Goal: Task Accomplishment & Management: Manage account settings

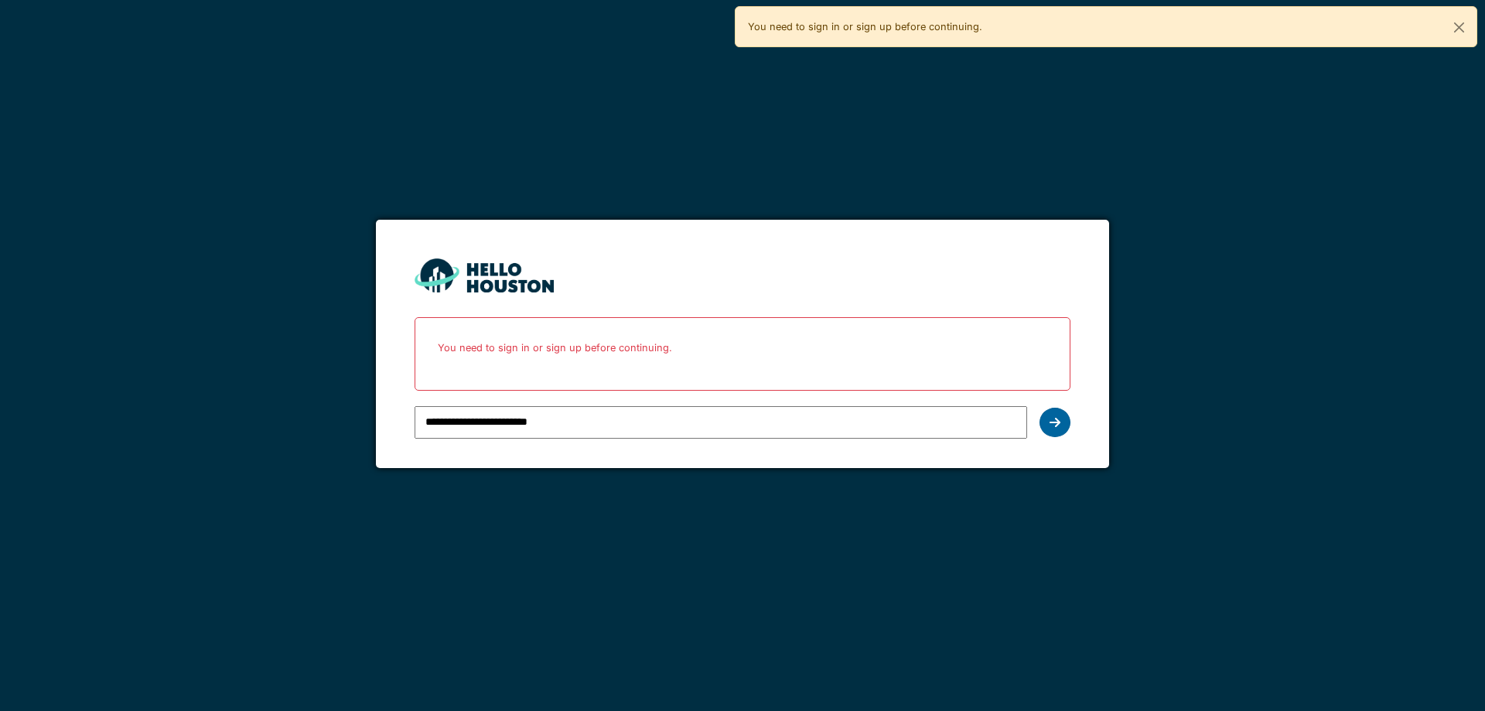
click at [1063, 417] on div at bounding box center [1055, 422] width 31 height 29
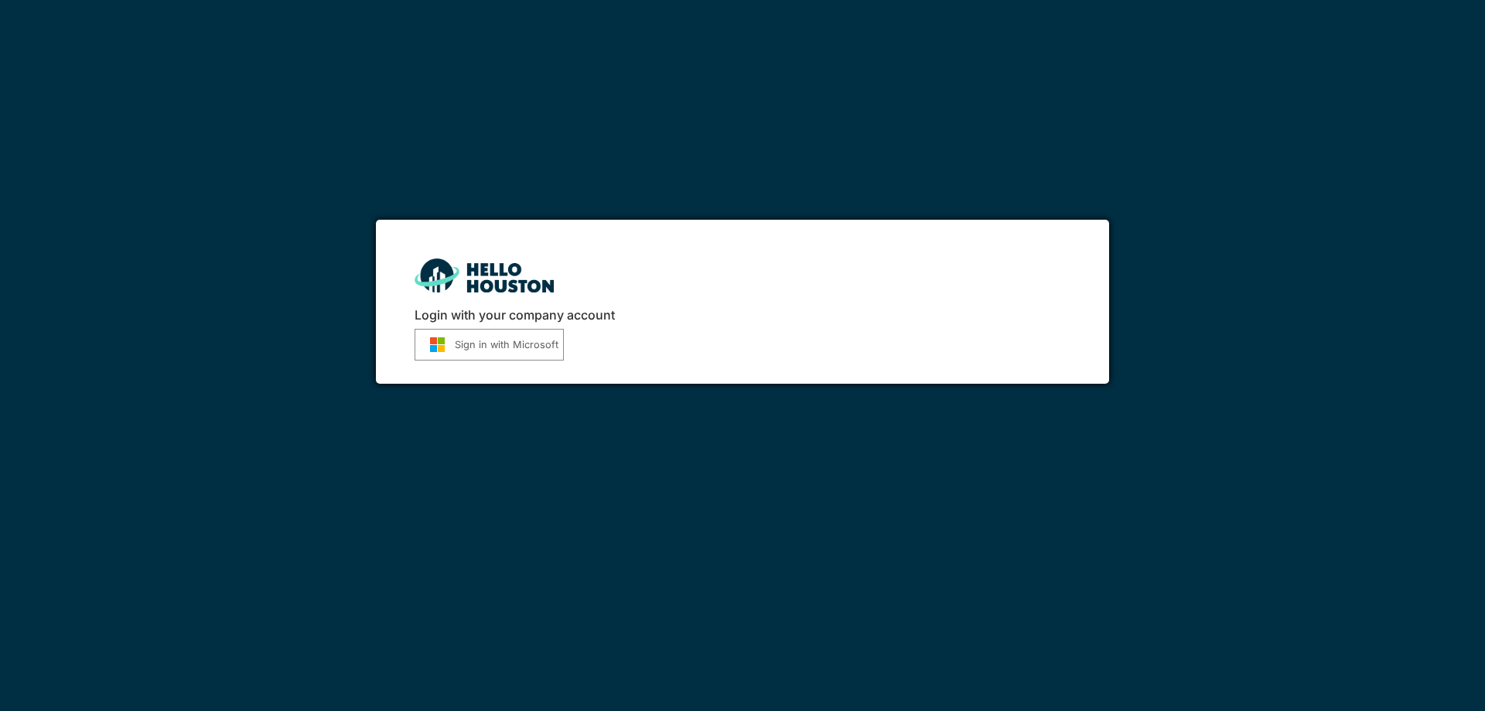
click at [510, 353] on button "Sign in with Microsoft" at bounding box center [489, 345] width 149 height 32
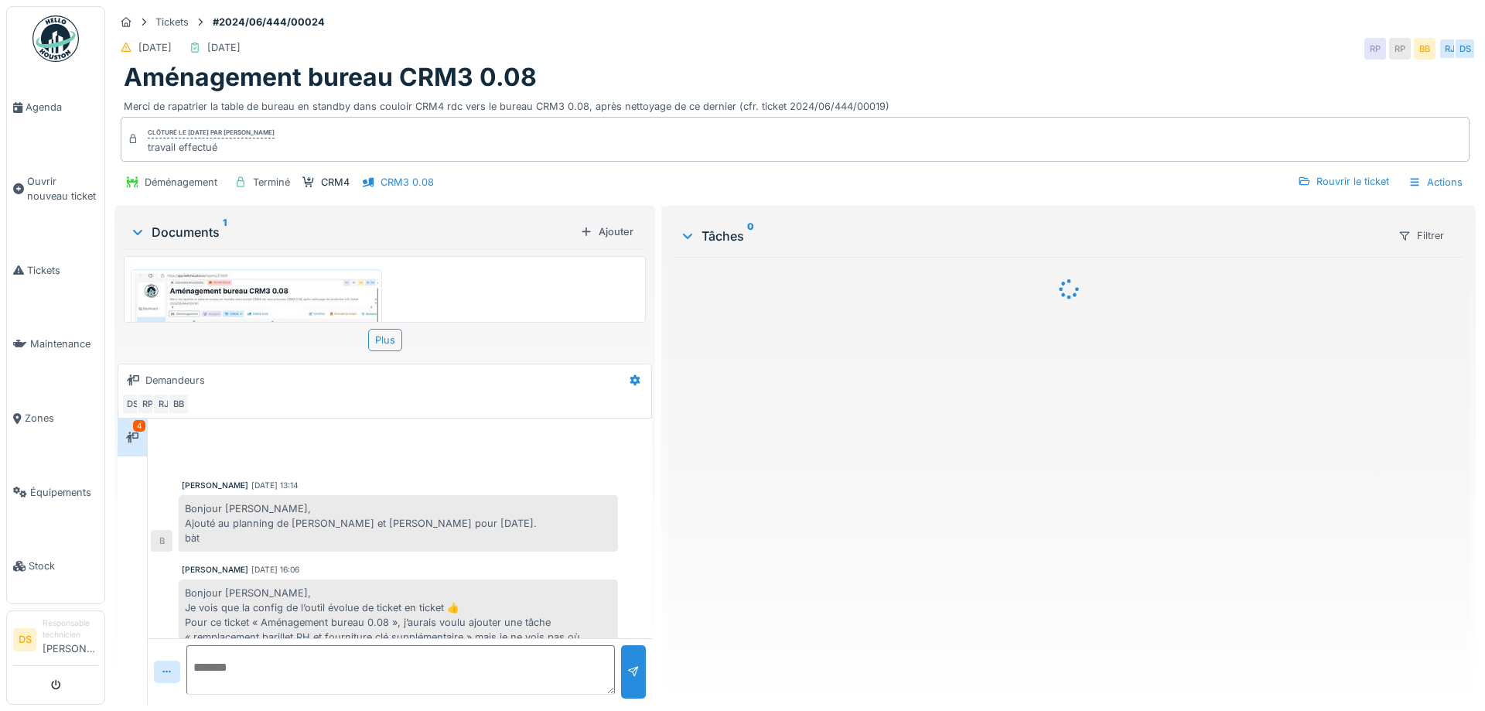
scroll to position [398, 0]
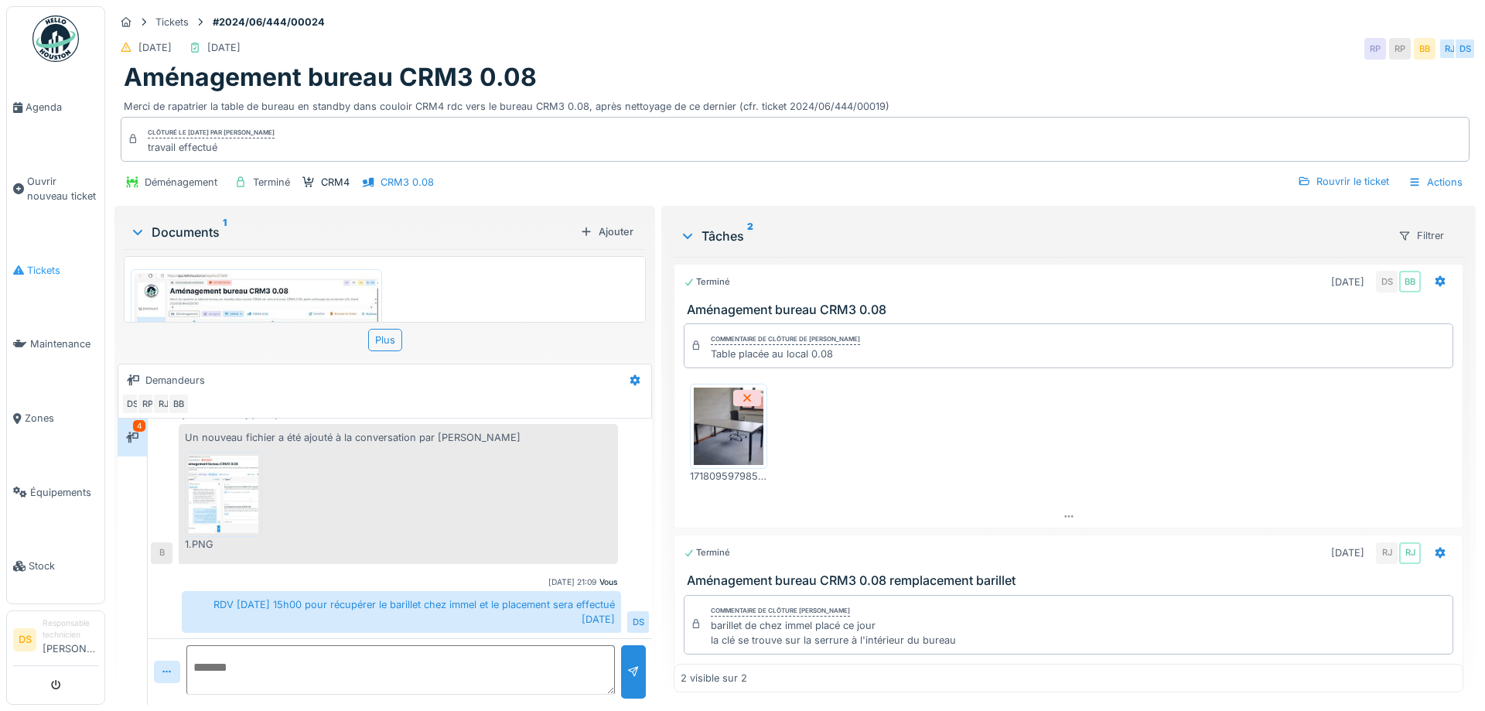
click at [61, 272] on span "Tickets" at bounding box center [62, 270] width 71 height 15
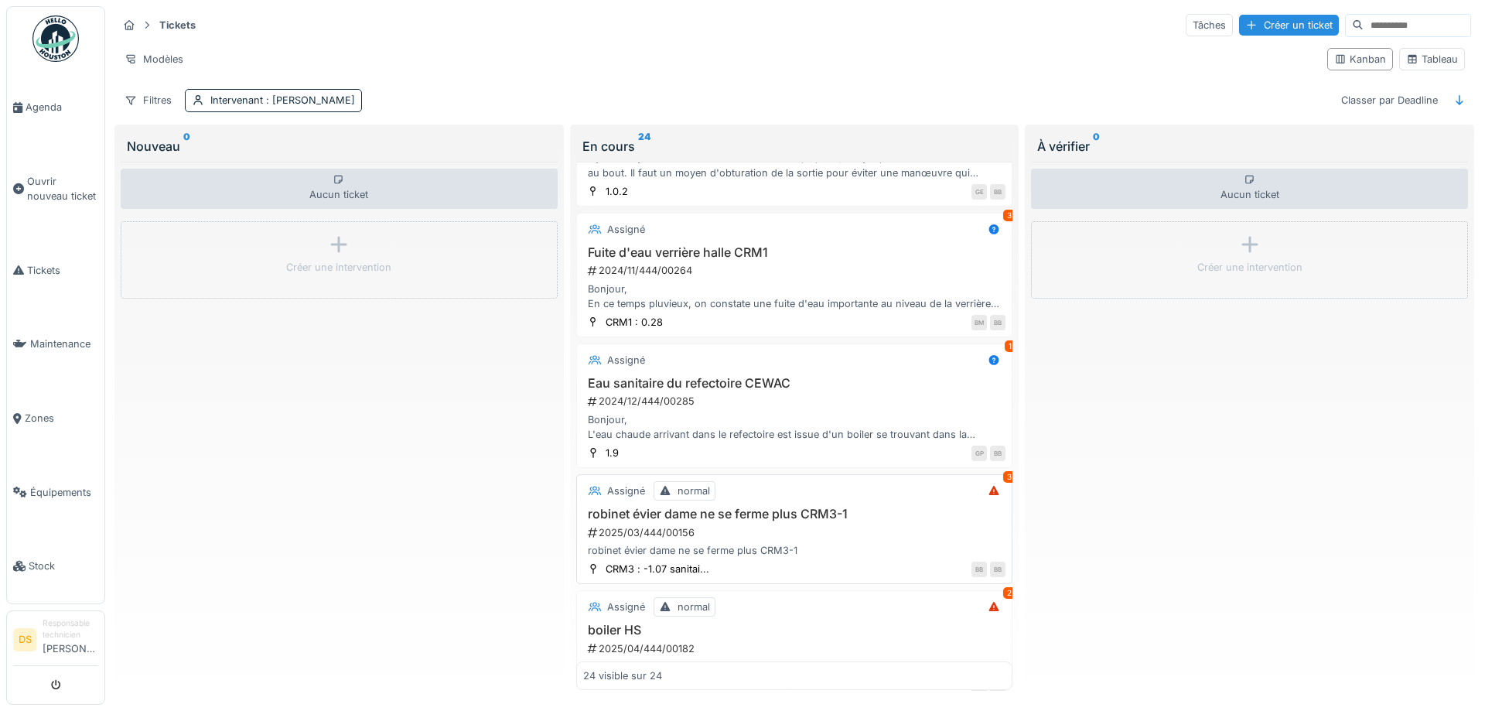
scroll to position [626, 0]
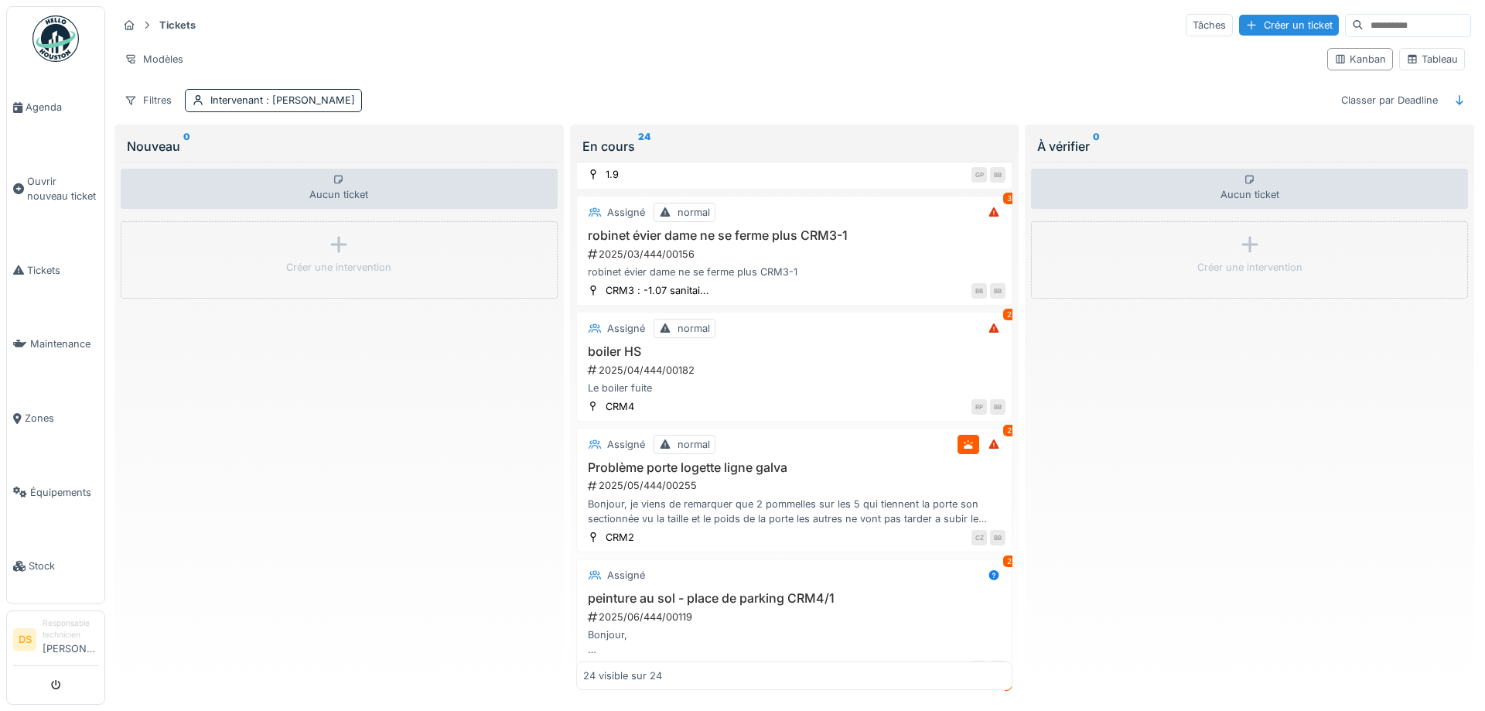
click at [565, 564] on div "Nouveau 0 Aucun ticket Créer une intervention" at bounding box center [339, 414] width 456 height 579
click at [533, 565] on div "Aucun ticket Créer une intervention" at bounding box center [339, 426] width 437 height 529
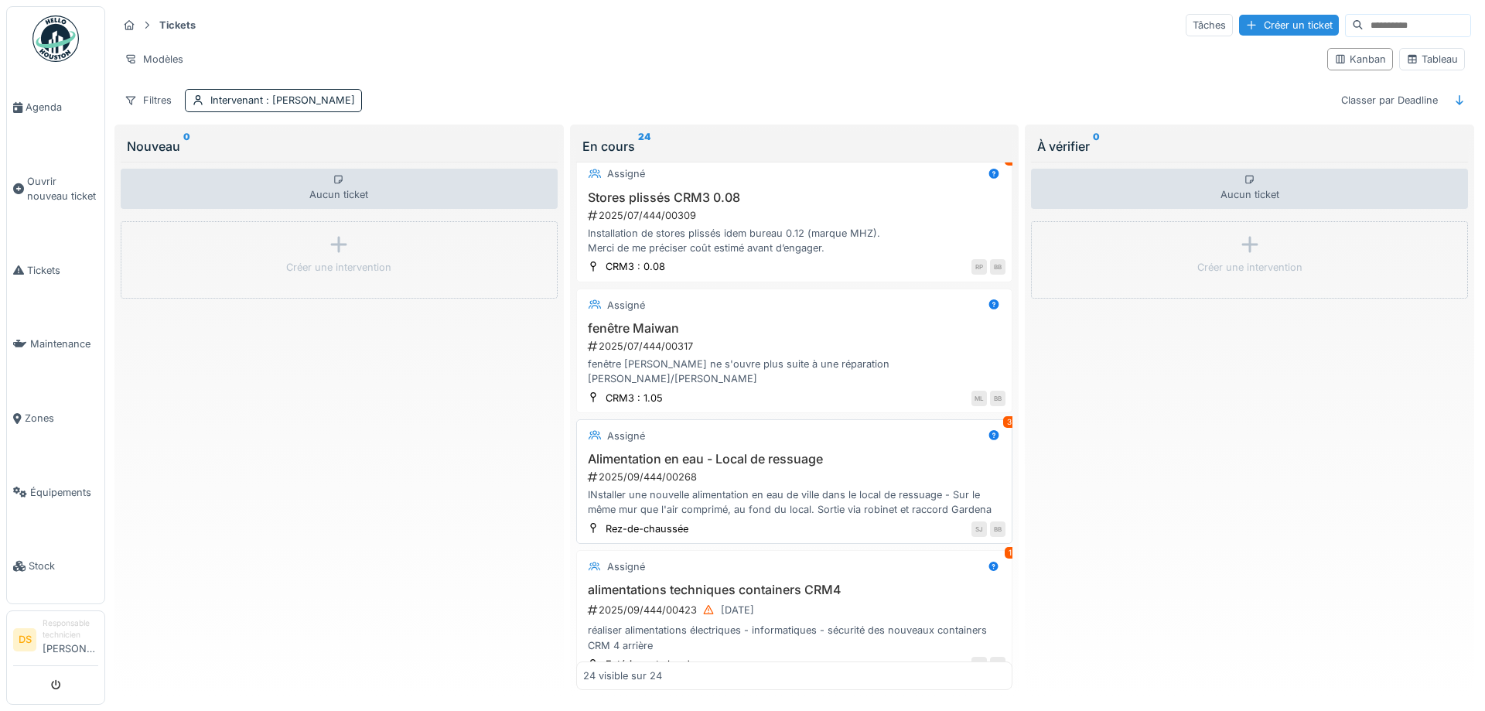
scroll to position [1323, 0]
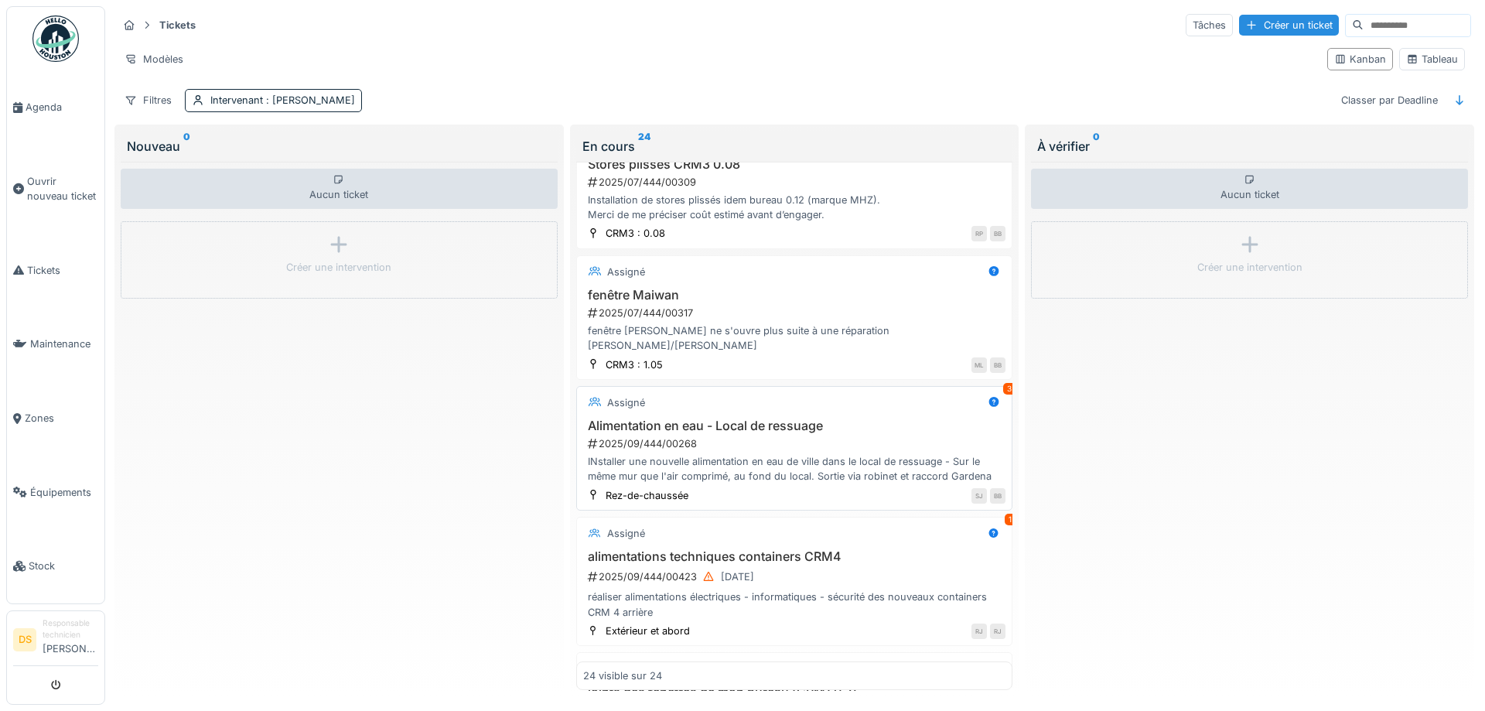
click at [670, 418] on h3 "Alimentation en eau - Local de ressuage" at bounding box center [794, 425] width 423 height 15
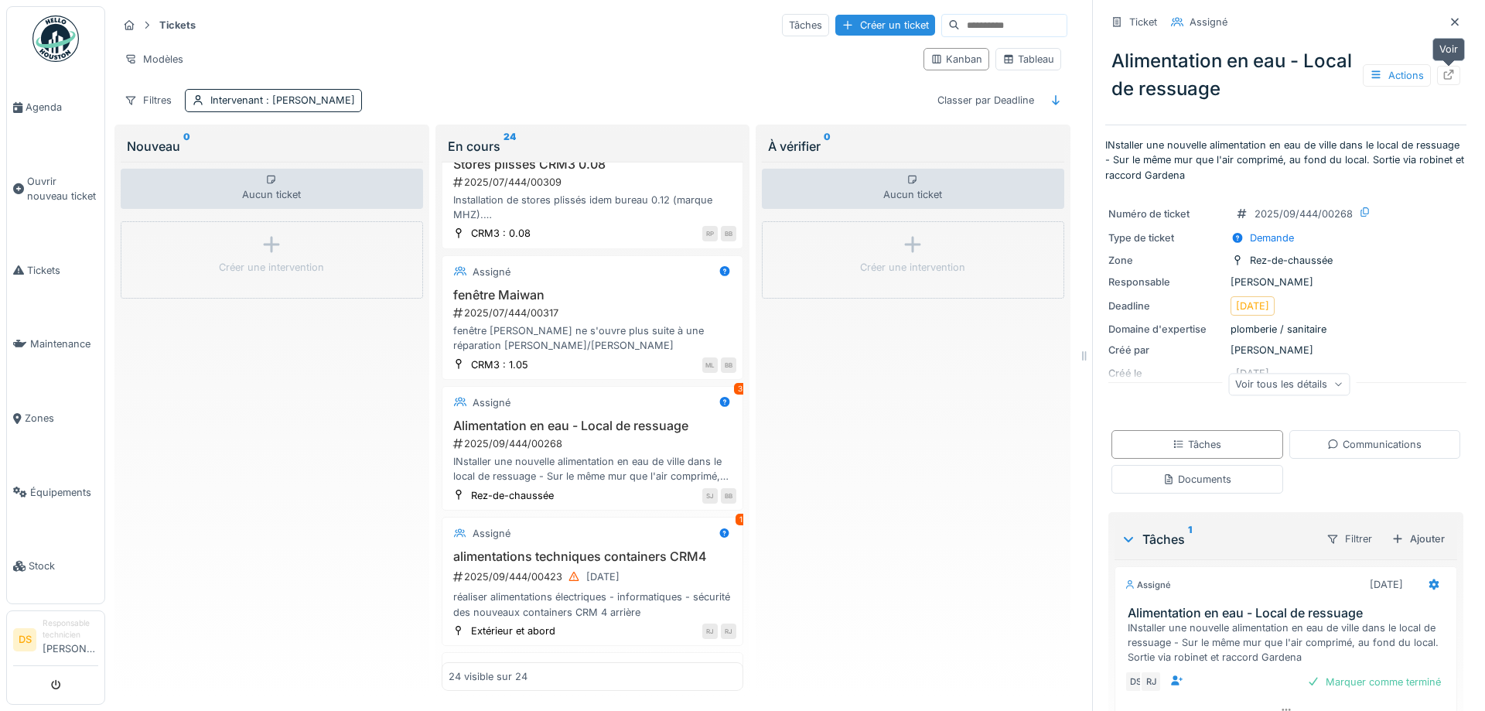
click at [1453, 77] on icon at bounding box center [1448, 75] width 12 height 10
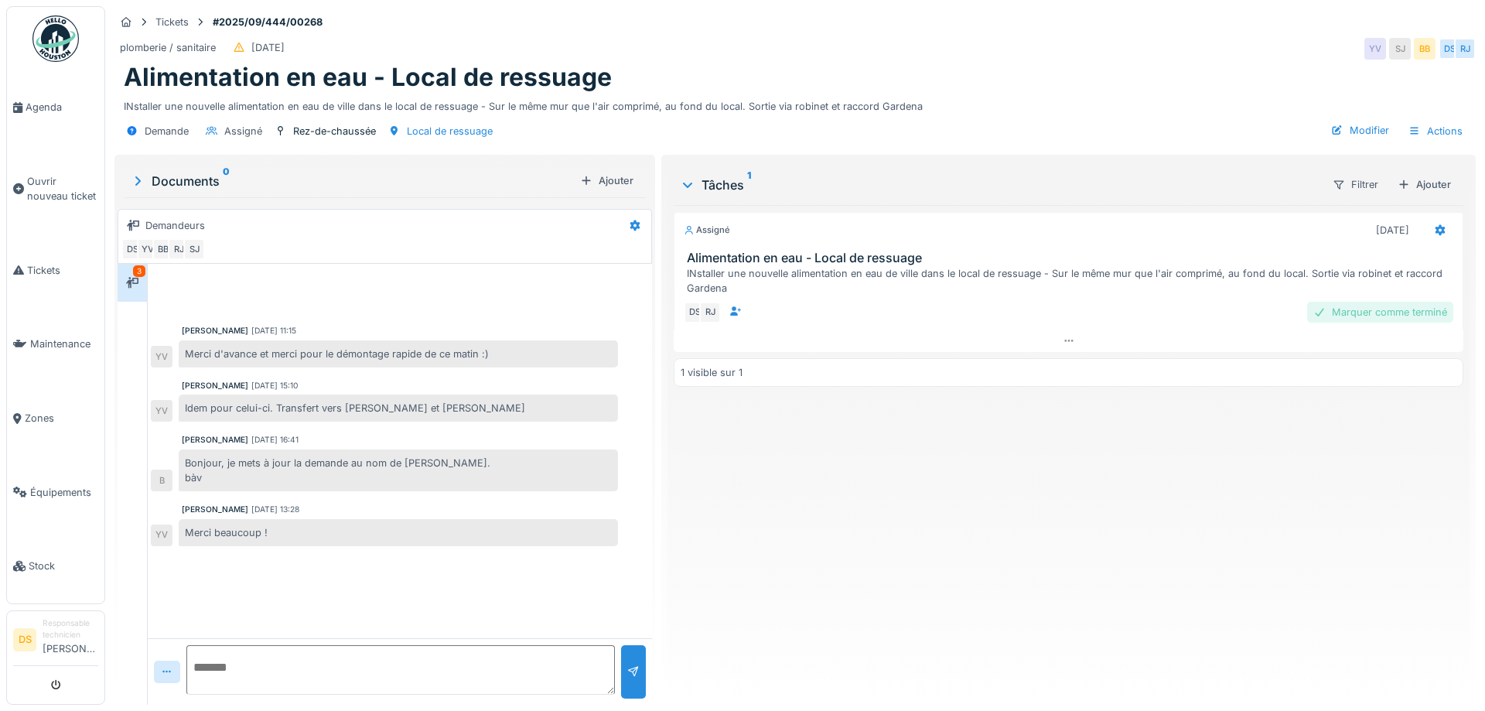
click at [1375, 303] on div "Marquer comme terminé" at bounding box center [1380, 312] width 146 height 21
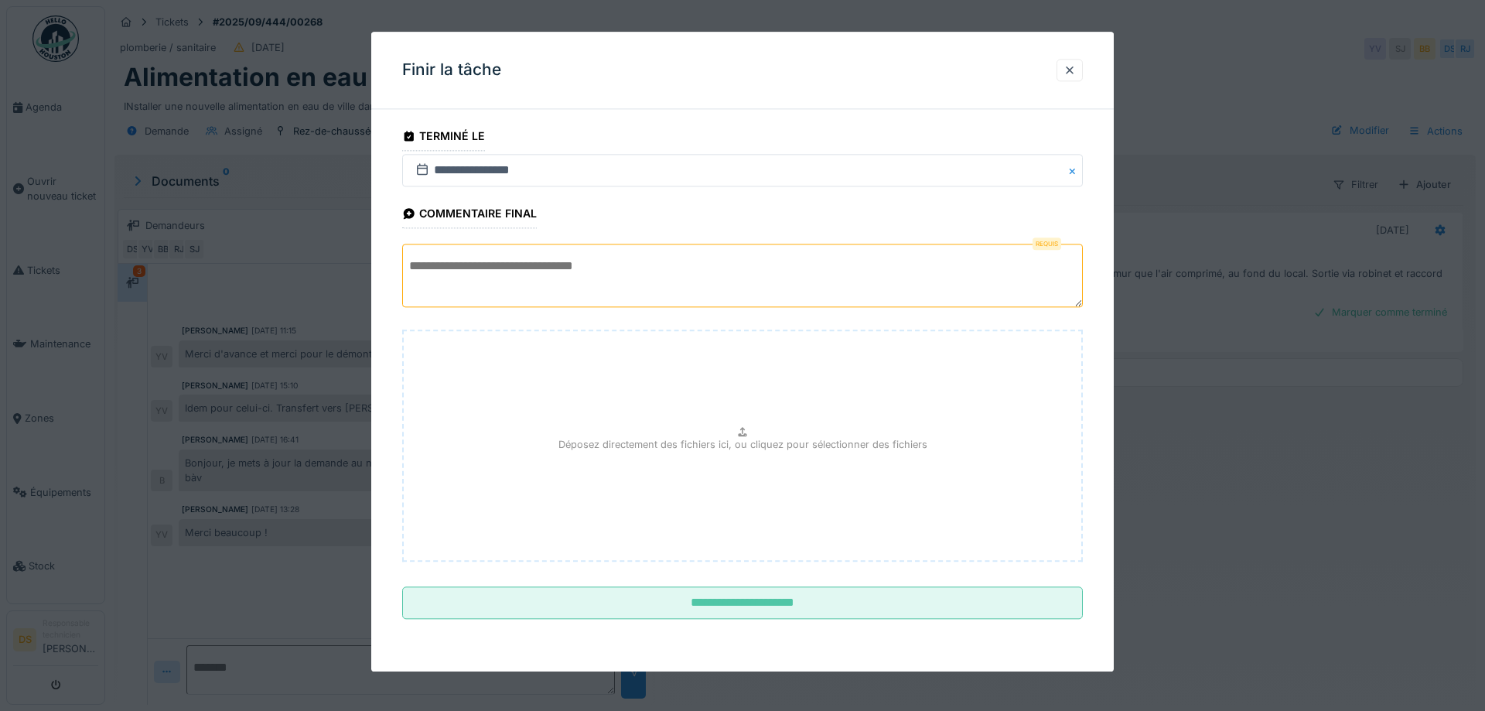
click at [732, 278] on textarea at bounding box center [742, 275] width 681 height 63
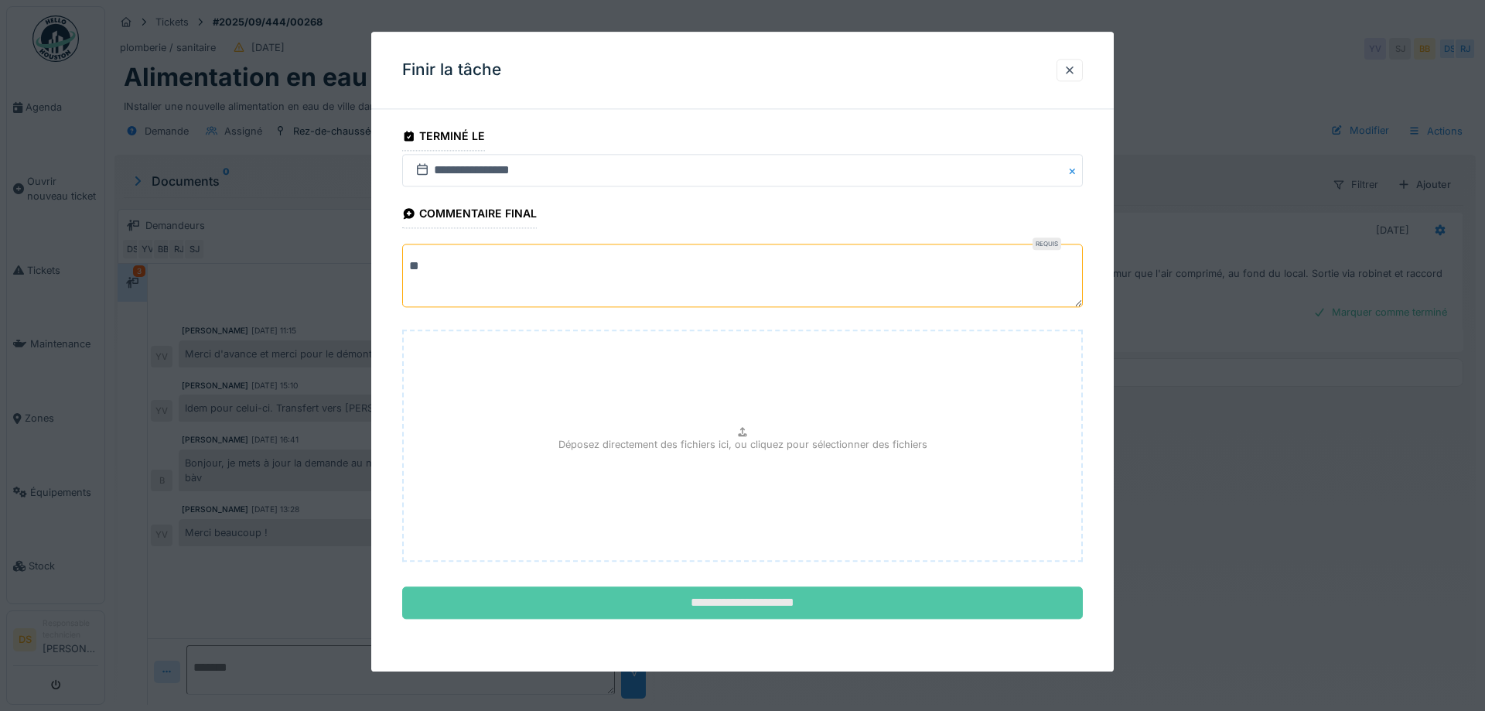
type textarea "**"
click at [808, 605] on input "**********" at bounding box center [742, 603] width 681 height 32
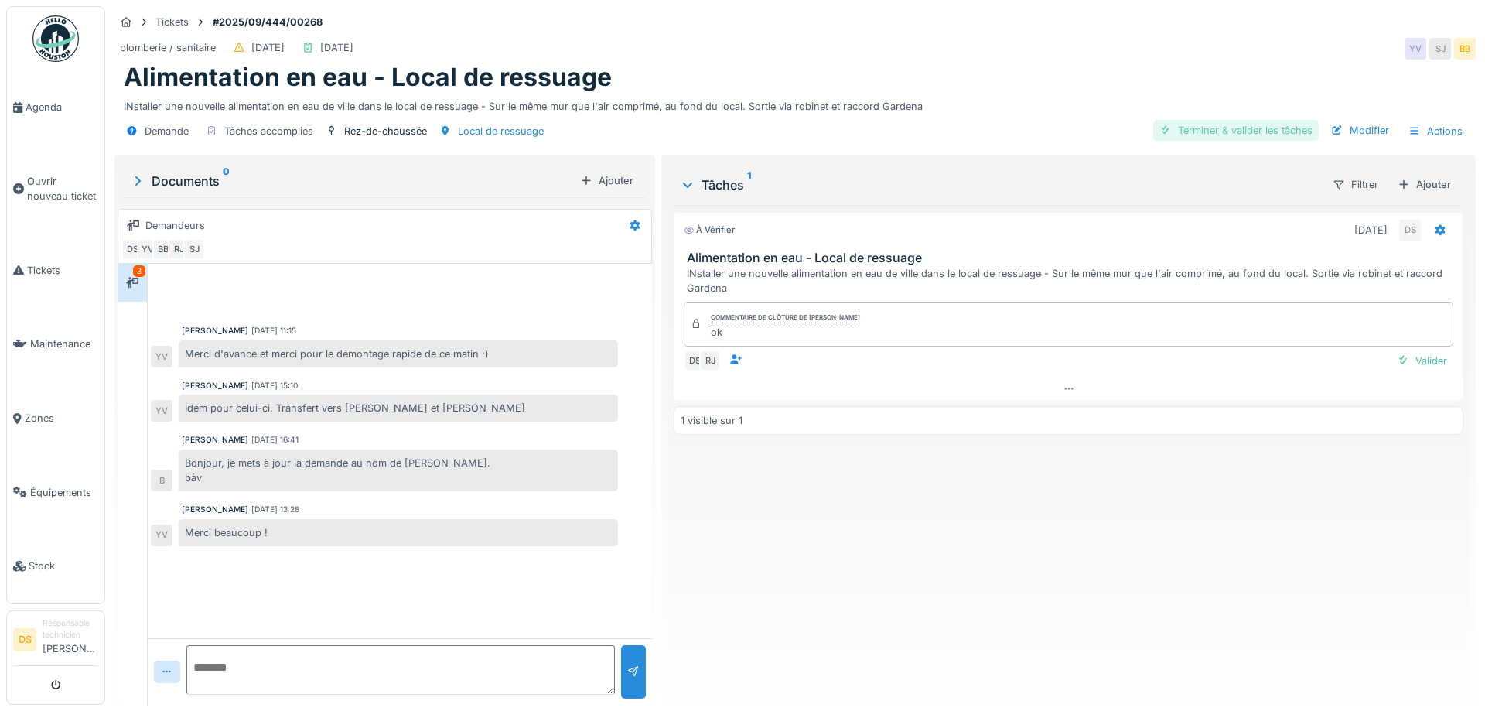
click at [1244, 130] on div "Terminer & valider les tâches" at bounding box center [1236, 130] width 166 height 21
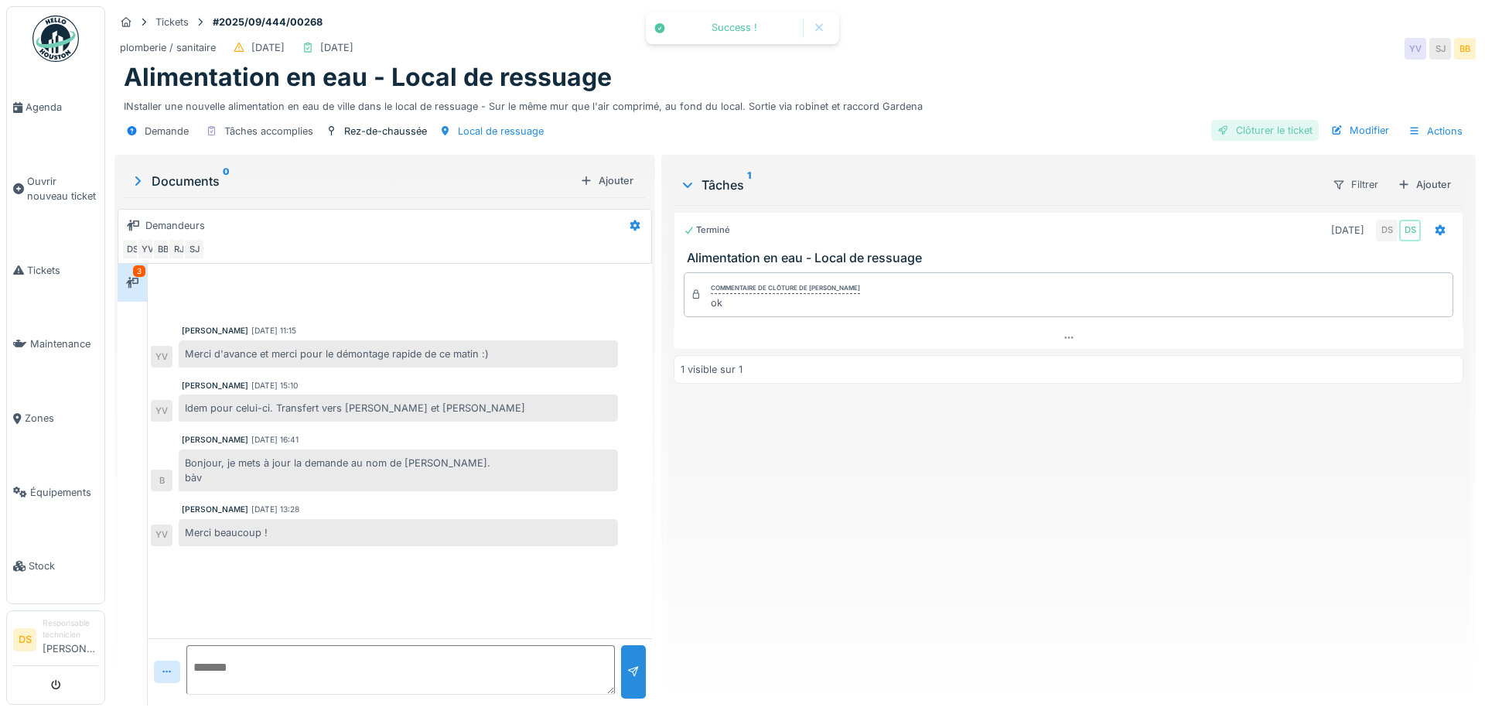
click at [1281, 134] on div "Clôturer le ticket" at bounding box center [1265, 130] width 108 height 21
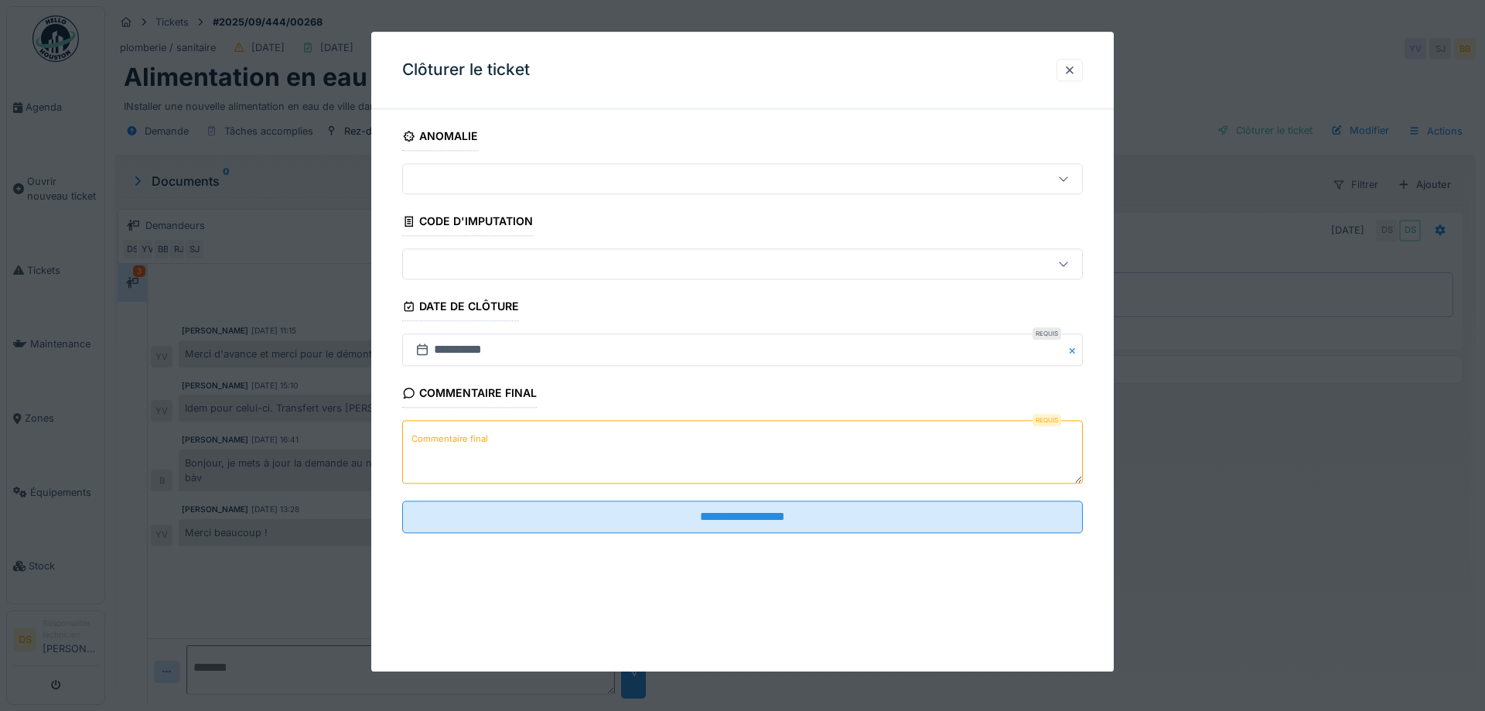
click at [522, 452] on textarea "Commentaire final" at bounding box center [742, 452] width 681 height 63
type textarea "*"
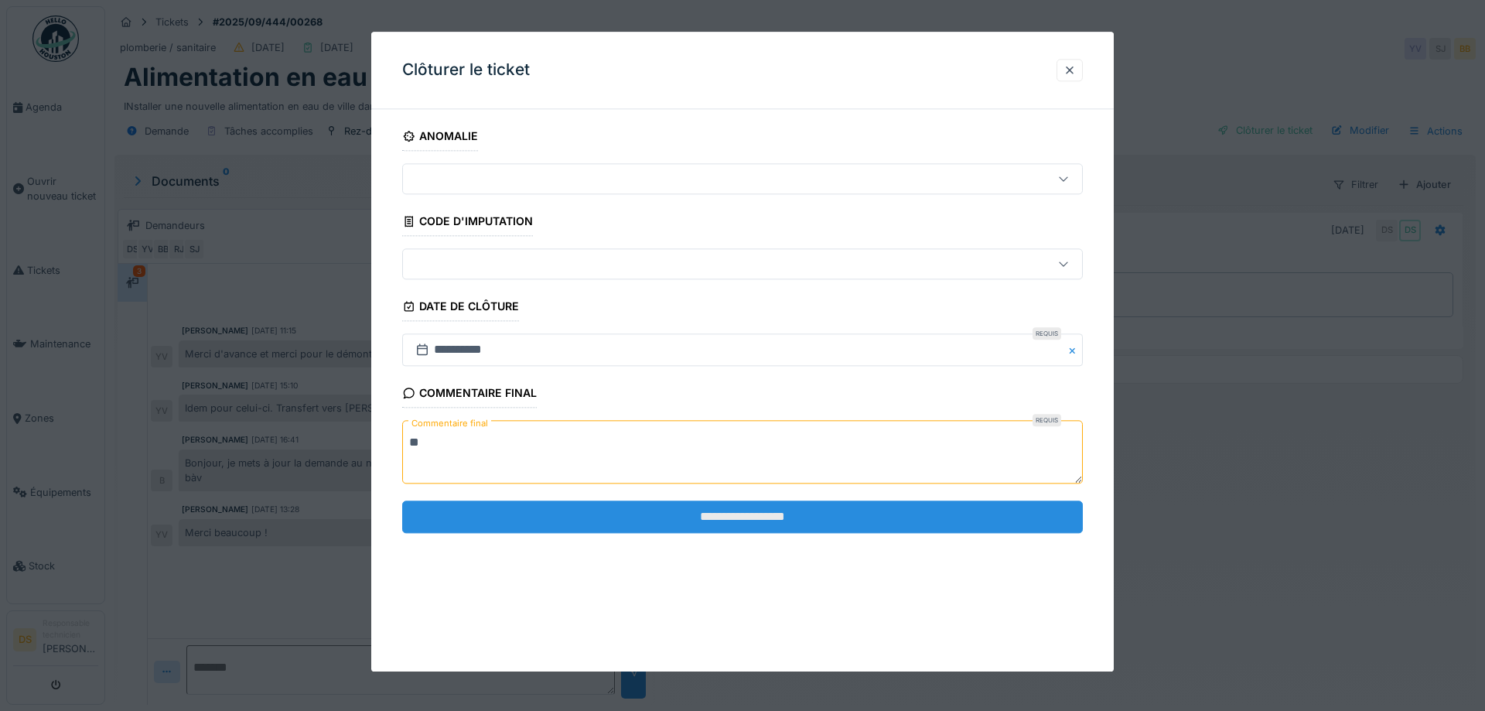
type textarea "**"
click at [753, 510] on input "**********" at bounding box center [742, 516] width 681 height 32
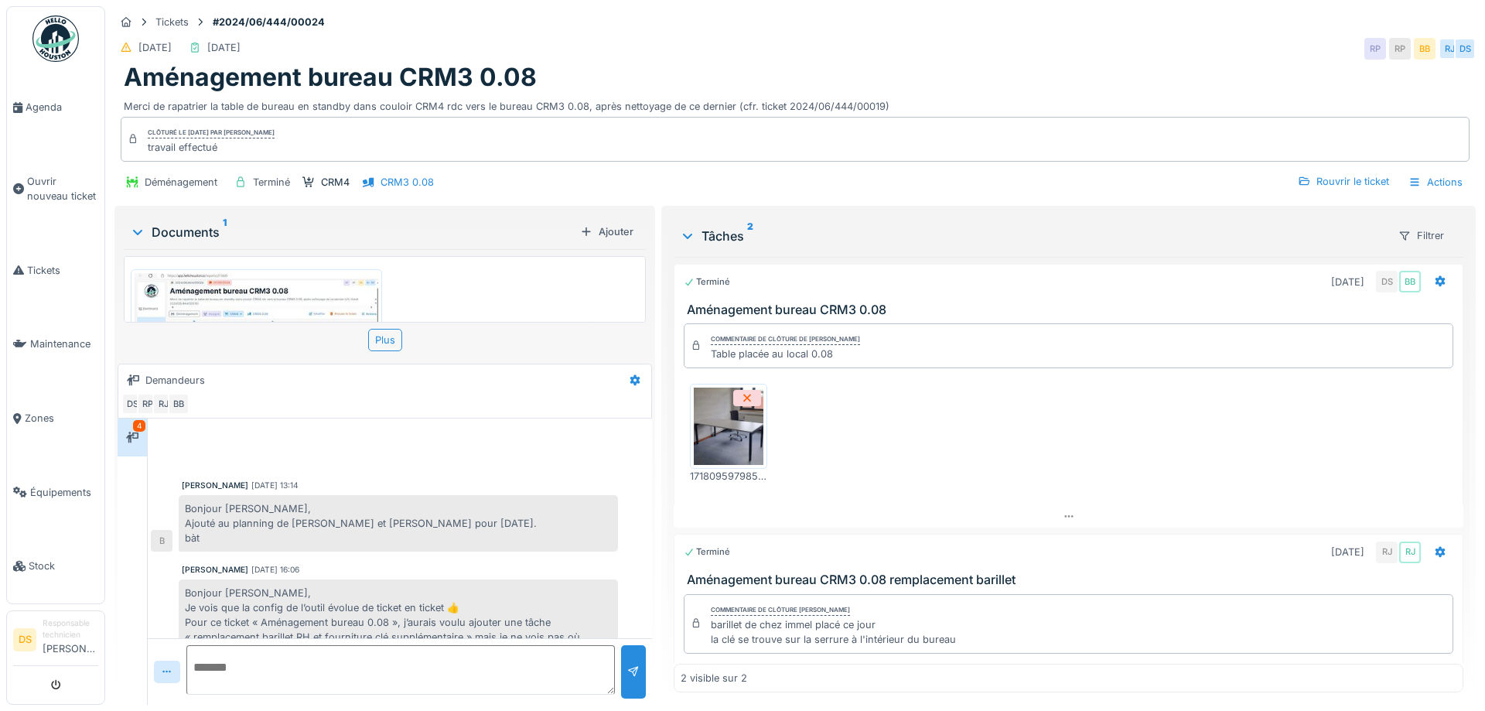
scroll to position [398, 0]
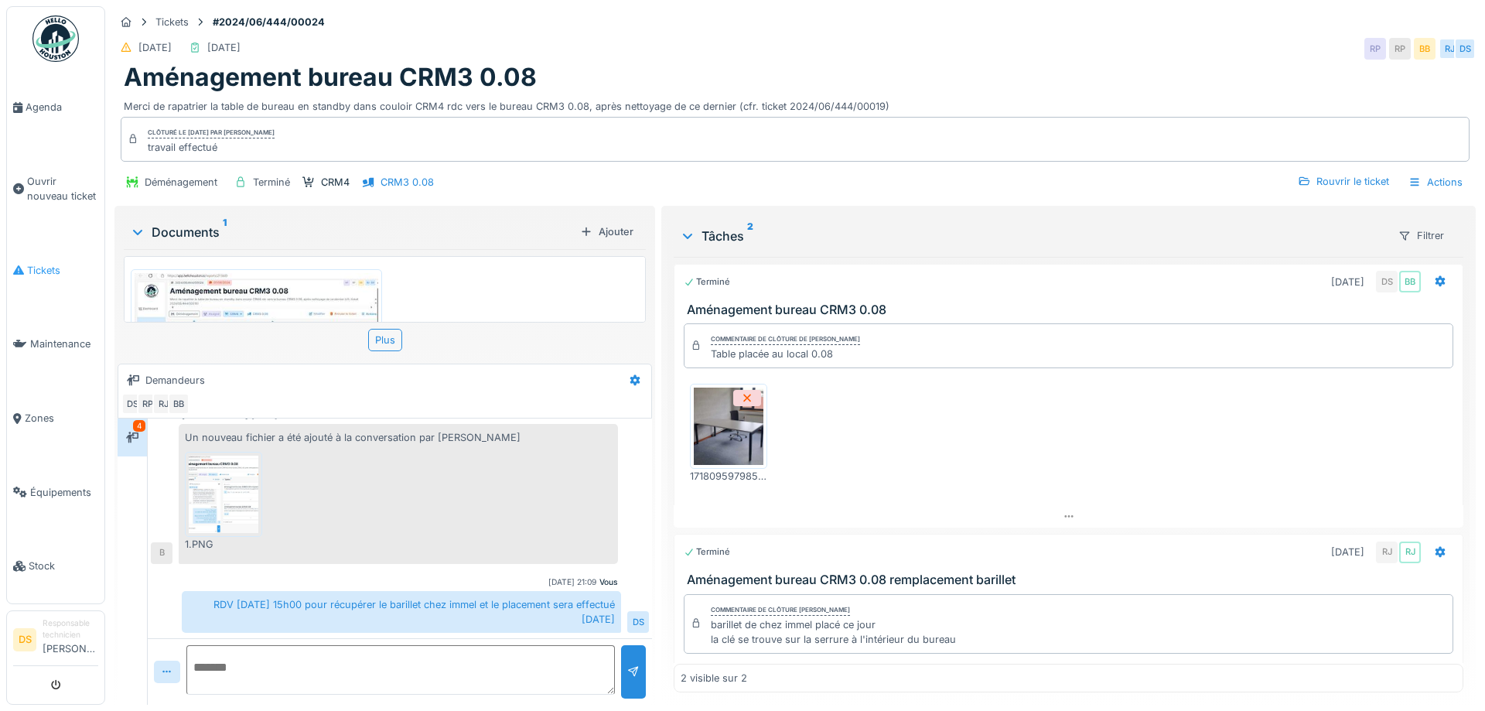
click at [64, 272] on span "Tickets" at bounding box center [62, 270] width 71 height 15
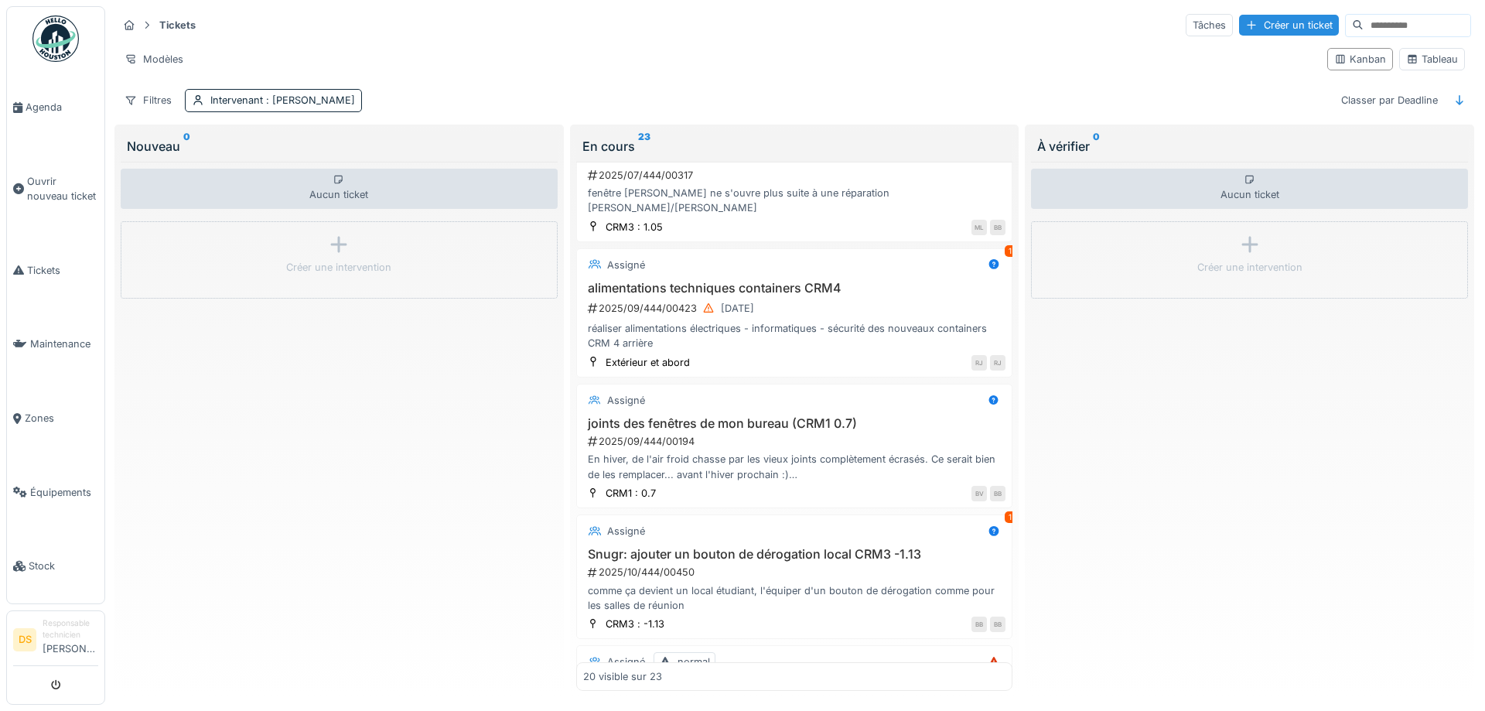
scroll to position [1462, 0]
click at [657, 279] on h3 "alimentations techniques containers CRM4" at bounding box center [794, 286] width 423 height 15
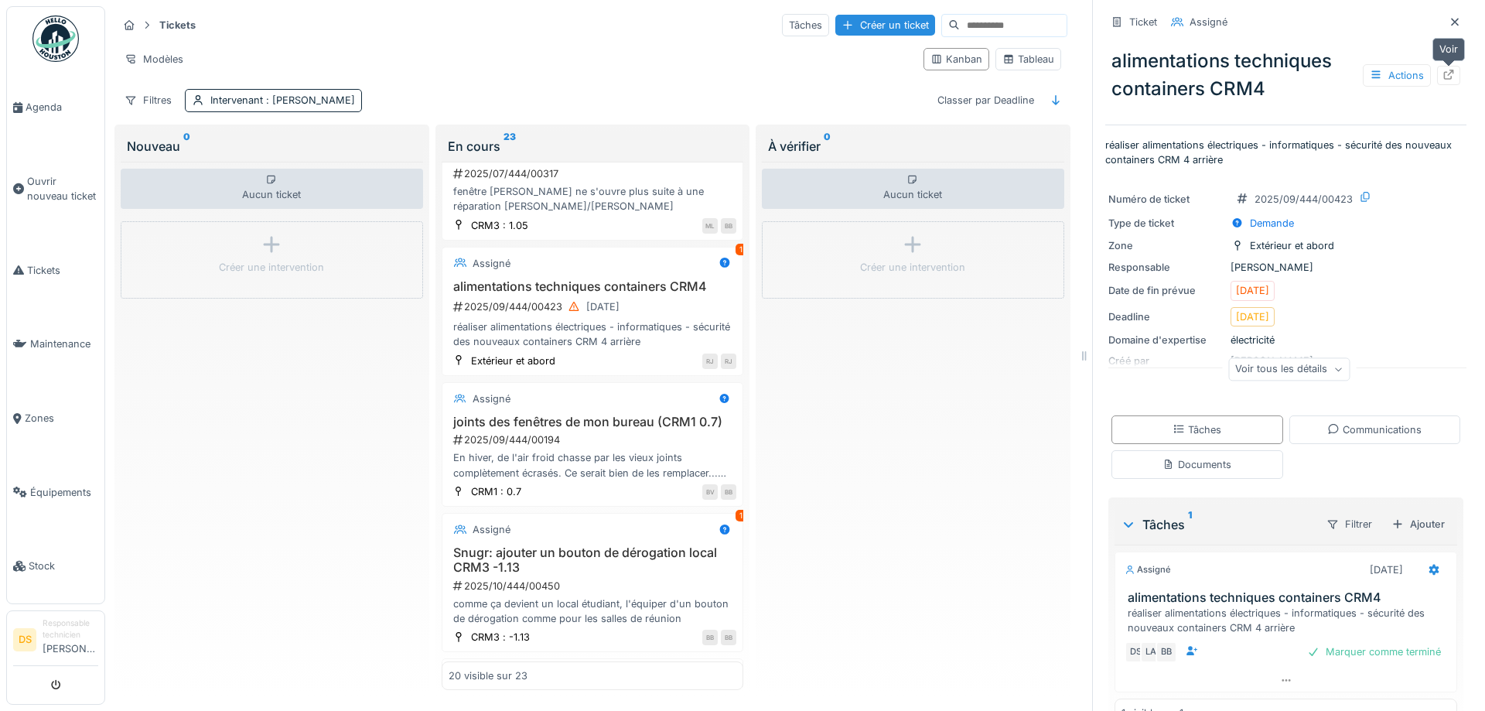
click at [1449, 76] on icon at bounding box center [1448, 75] width 12 height 10
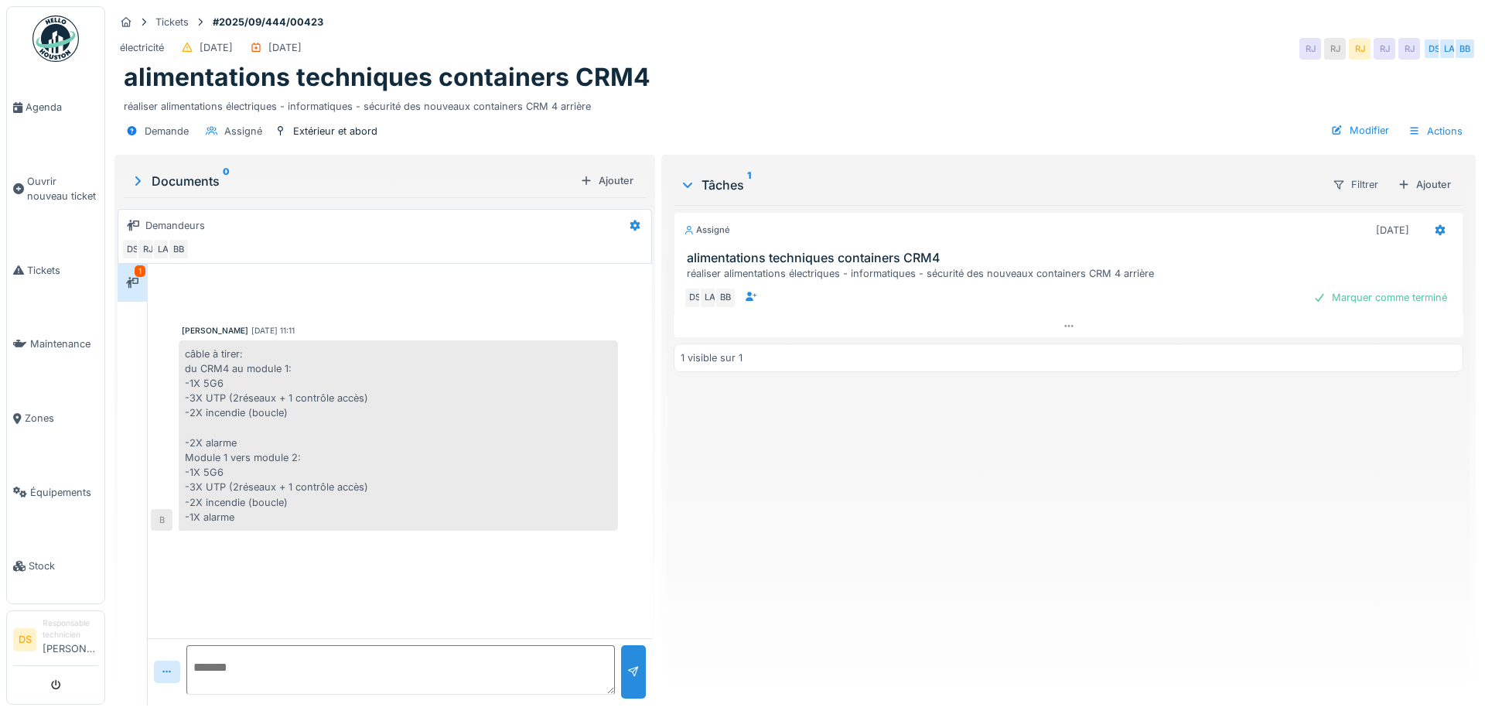
click at [141, 273] on div "1" at bounding box center [140, 271] width 11 height 12
